Goal: Task Accomplishment & Management: Manage account settings

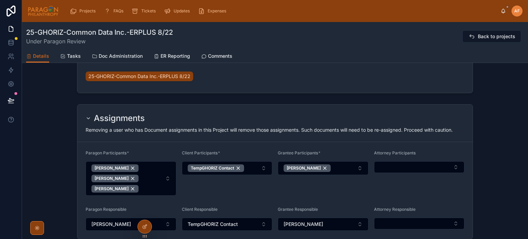
scroll to position [515, 0]
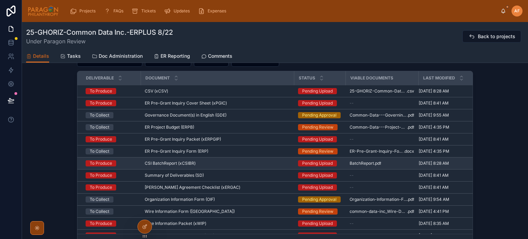
click at [225, 164] on div "CSI BatchReport (xCSIBR) CSI BatchReport (xCSIBR)" at bounding box center [217, 162] width 145 height 5
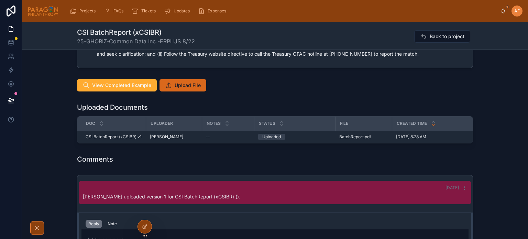
scroll to position [1236, 0]
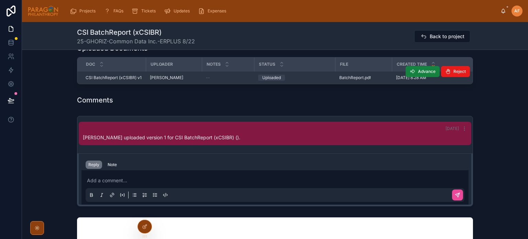
click at [423, 69] on span "Advance" at bounding box center [427, 71] width 18 height 5
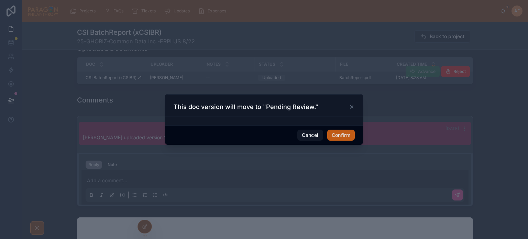
click at [340, 134] on button "Confirm" at bounding box center [340, 134] width 27 height 11
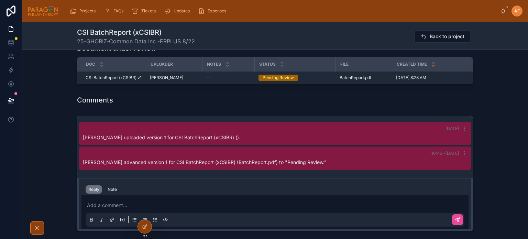
click at [61, 147] on div "[DATE] [PERSON_NAME] uploaded version 1 for CSI BatchReport (xCSIBR) (). 10:46 …" at bounding box center [275, 173] width 506 height 121
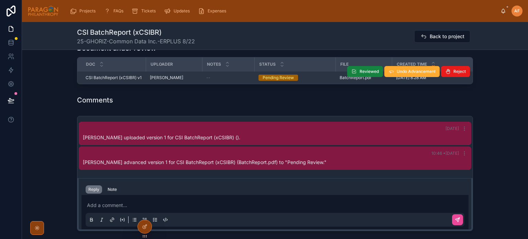
click at [359, 69] on span "Reviewed" at bounding box center [368, 71] width 19 height 5
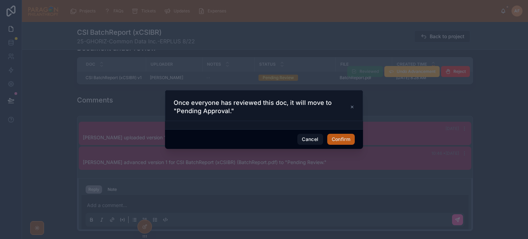
click at [340, 139] on button "Confirm" at bounding box center [340, 139] width 27 height 11
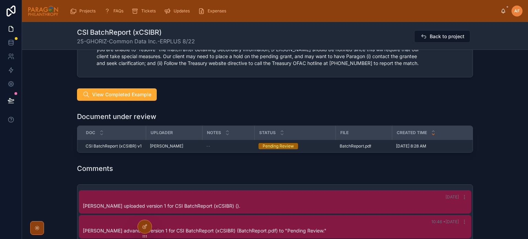
scroll to position [1168, 0]
click at [339, 163] on div "Comments" at bounding box center [275, 168] width 506 height 15
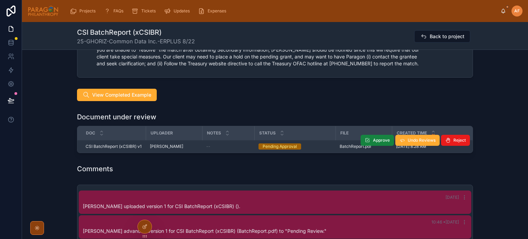
click at [375, 137] on span "Approve" at bounding box center [381, 139] width 17 height 5
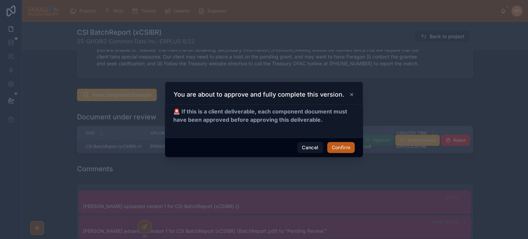
click at [344, 146] on button "Confirm" at bounding box center [340, 147] width 27 height 11
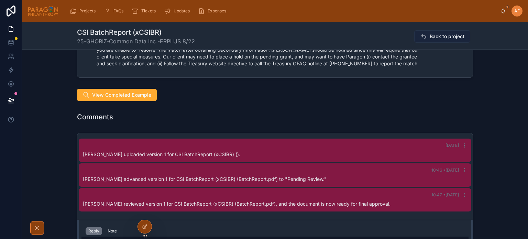
click at [439, 37] on span "Back to project" at bounding box center [446, 36] width 35 height 7
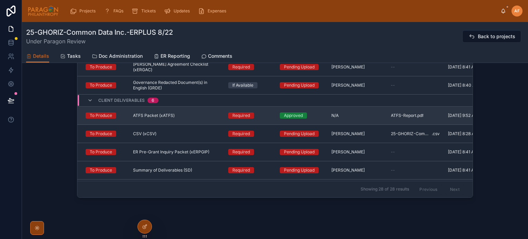
scroll to position [69, 0]
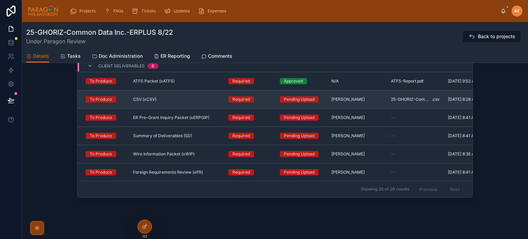
click at [255, 98] on div "Required" at bounding box center [249, 99] width 43 height 6
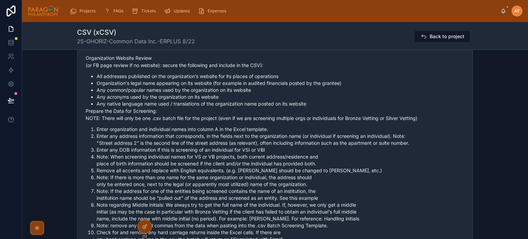
scroll to position [1099, 0]
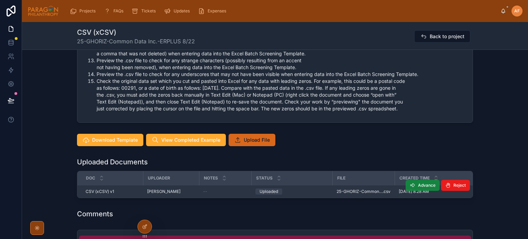
click at [413, 180] on button "Advance" at bounding box center [422, 185] width 34 height 11
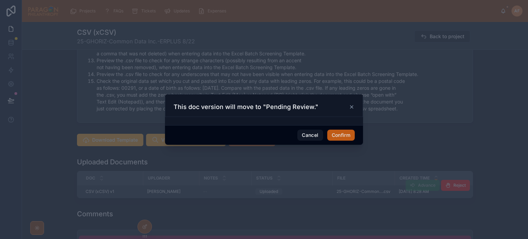
click at [346, 135] on button "Confirm" at bounding box center [340, 134] width 27 height 11
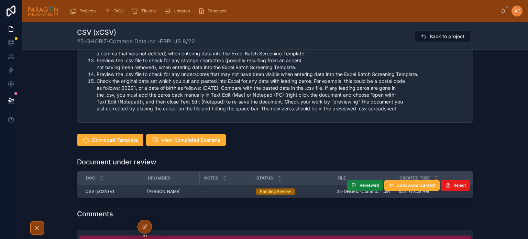
click at [363, 182] on span "Reviewed" at bounding box center [368, 184] width 19 height 5
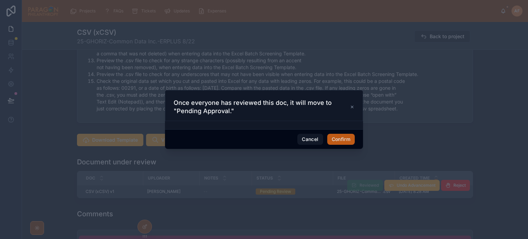
click at [343, 139] on button "Confirm" at bounding box center [340, 139] width 27 height 11
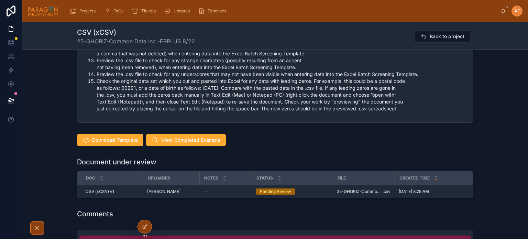
click at [381, 213] on div "Comments" at bounding box center [275, 214] width 396 height 10
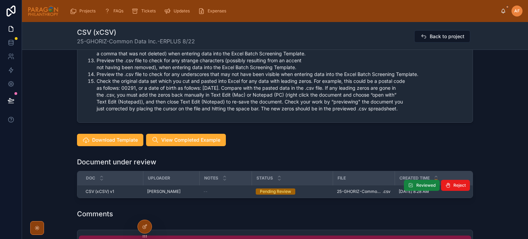
click at [411, 182] on icon at bounding box center [410, 184] width 5 height 5
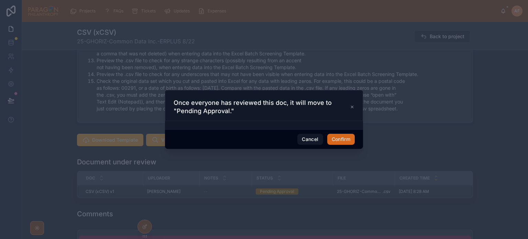
click at [356, 131] on div "Cancel Confirm" at bounding box center [264, 139] width 198 height 20
click at [350, 136] on button "Confirm" at bounding box center [340, 139] width 27 height 11
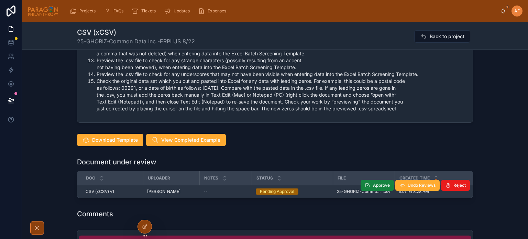
click at [376, 187] on button "Approve" at bounding box center [376, 185] width 33 height 11
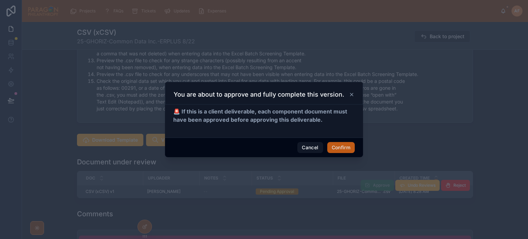
click at [343, 144] on button "Confirm" at bounding box center [340, 147] width 27 height 11
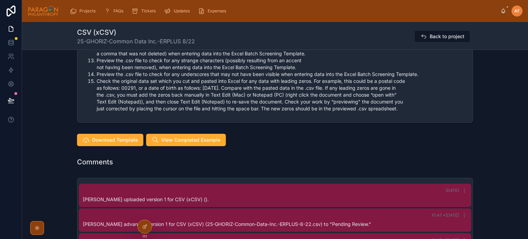
scroll to position [14, 0]
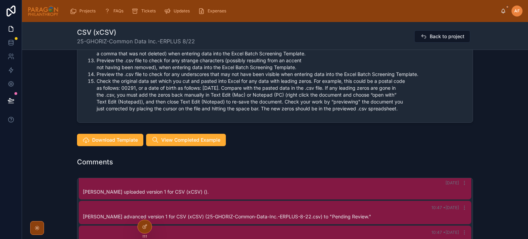
click at [226, 163] on div "Comments" at bounding box center [275, 162] width 396 height 10
